Goal: Task Accomplishment & Management: Manage account settings

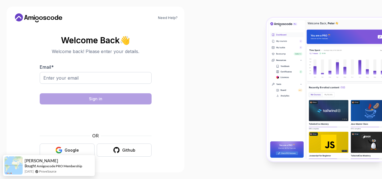
click at [260, 46] on body "Need Help? Welcome Back 👋 Welcome back! Please enter your details. Email * Sign…" at bounding box center [191, 89] width 382 height 179
click at [265, 46] on body "Need Help? Welcome Back 👋 Welcome back! Please enter your details. Email * Sign…" at bounding box center [191, 89] width 382 height 179
click at [59, 79] on input "Email *" at bounding box center [96, 78] width 112 height 12
type input "[PERSON_NAME][EMAIL_ADDRESS][DOMAIN_NAME]"
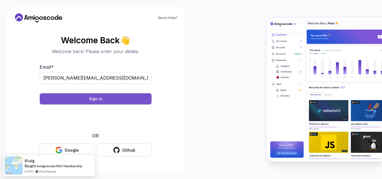
click at [94, 96] on div "Sign in" at bounding box center [95, 99] width 13 height 6
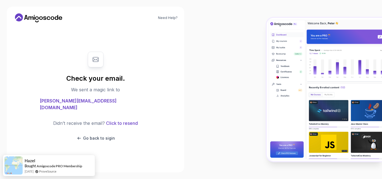
click at [228, 94] on div at bounding box center [286, 89] width 191 height 179
